Goal: Participate in discussion

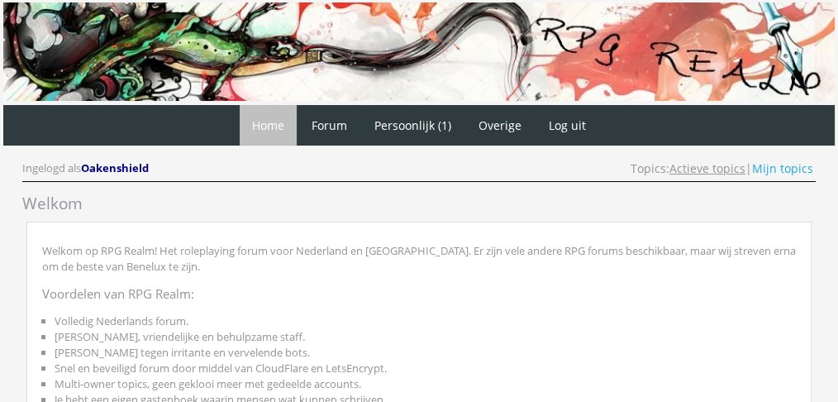
click at [698, 166] on link "Actieve topics" at bounding box center [707, 168] width 76 height 16
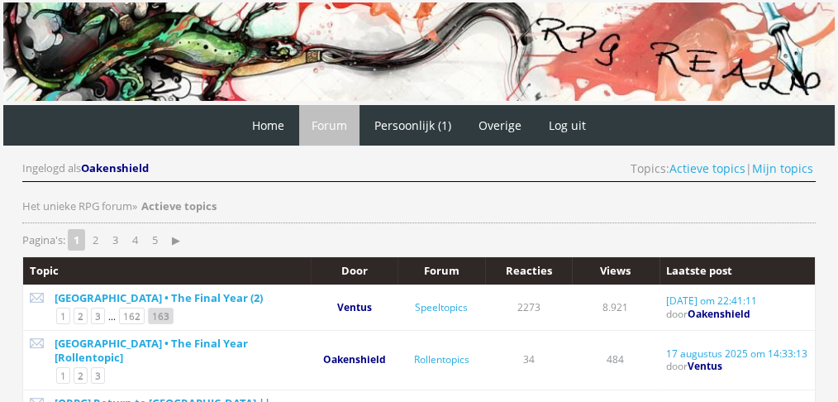
click at [155, 311] on link "163" at bounding box center [161, 315] width 26 height 17
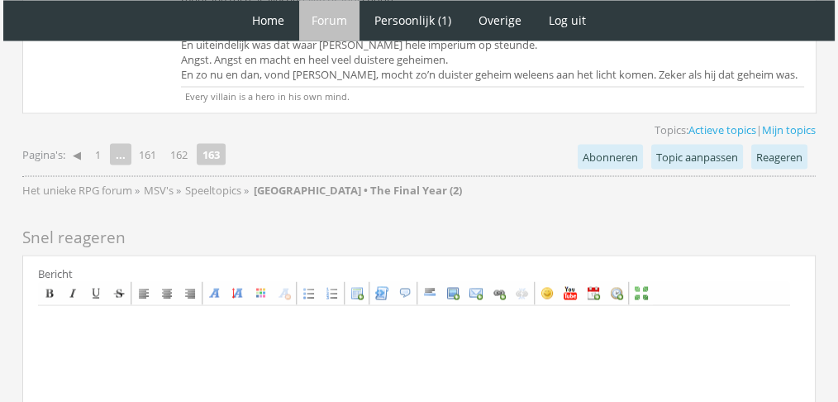
scroll to position [3047, 0]
